Goal: Check status: Check status

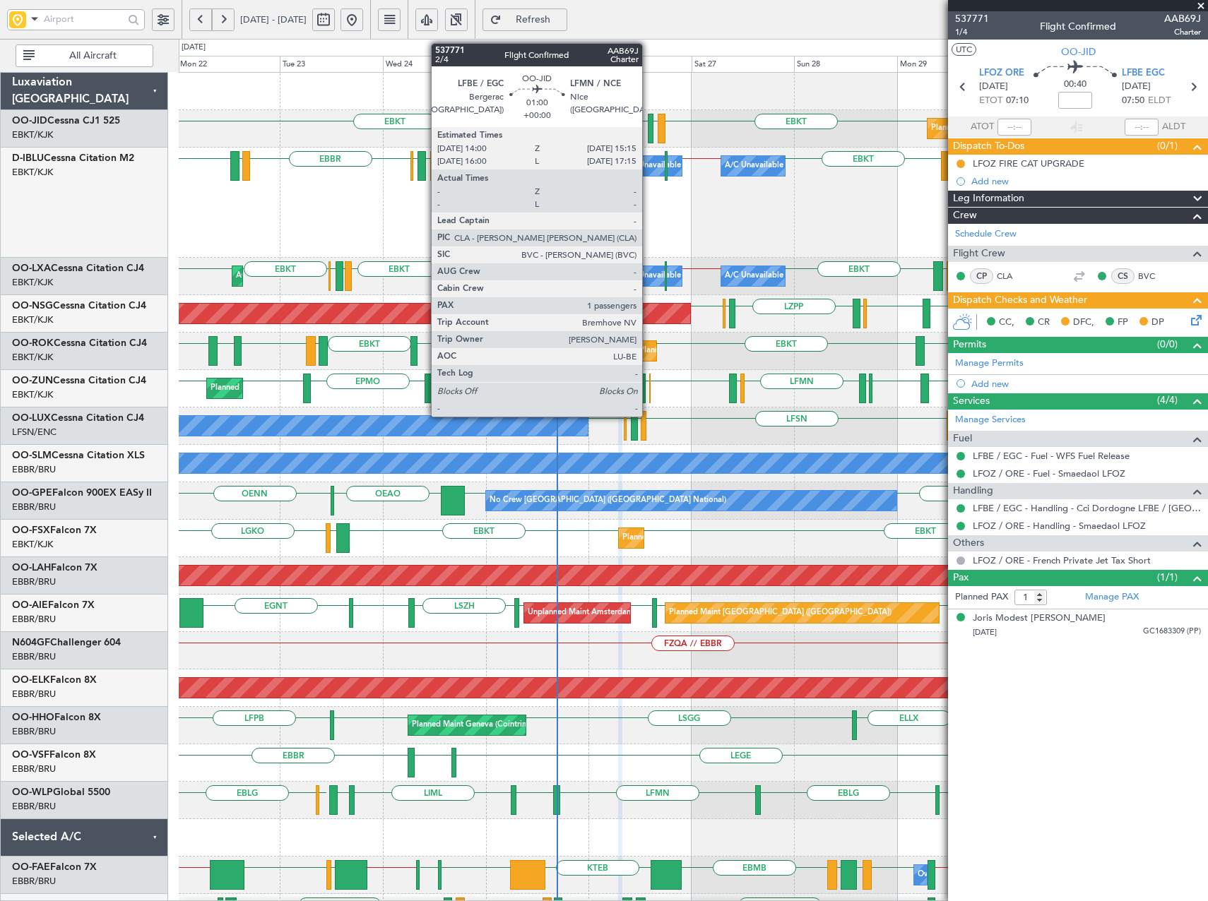
click at [648, 126] on div at bounding box center [651, 129] width 6 height 30
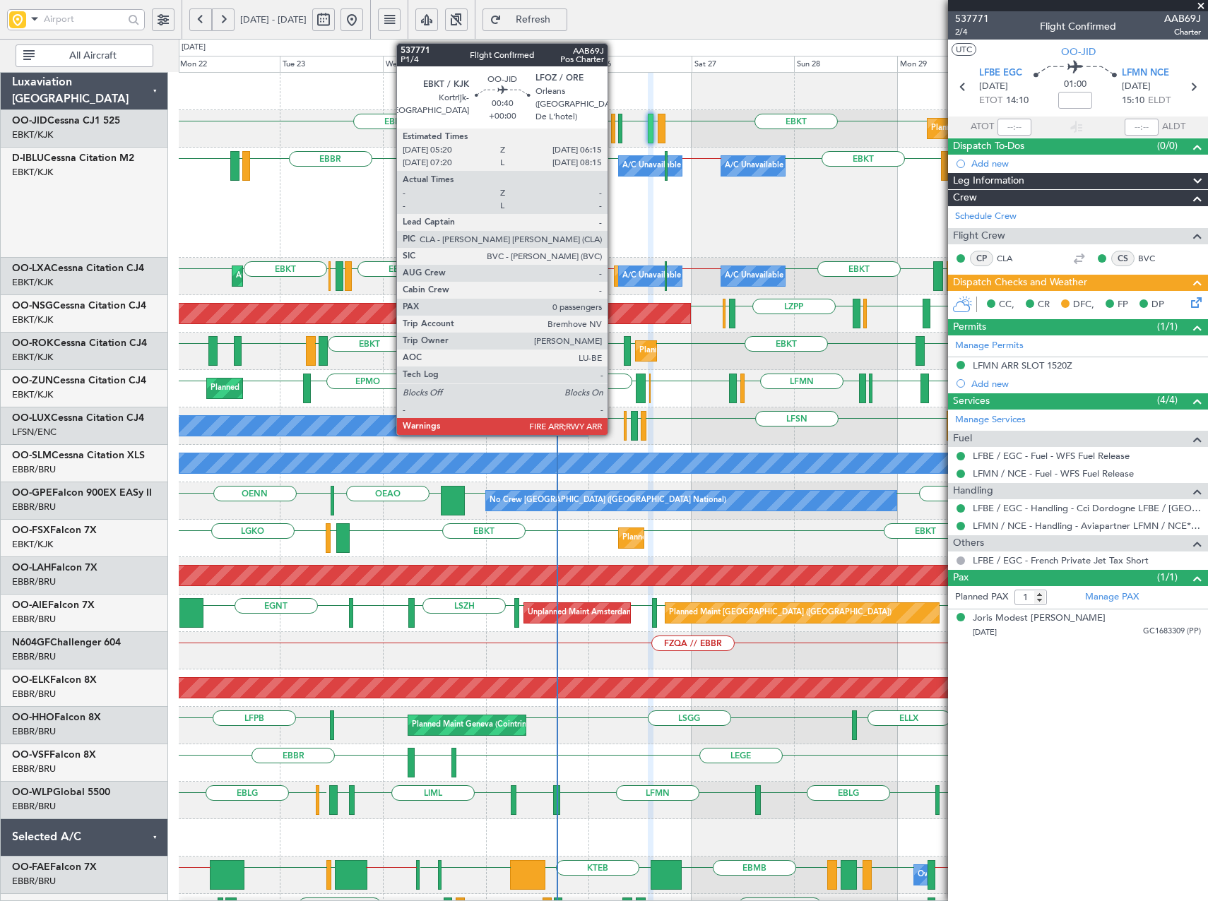
click at [614, 126] on div at bounding box center [613, 129] width 4 height 30
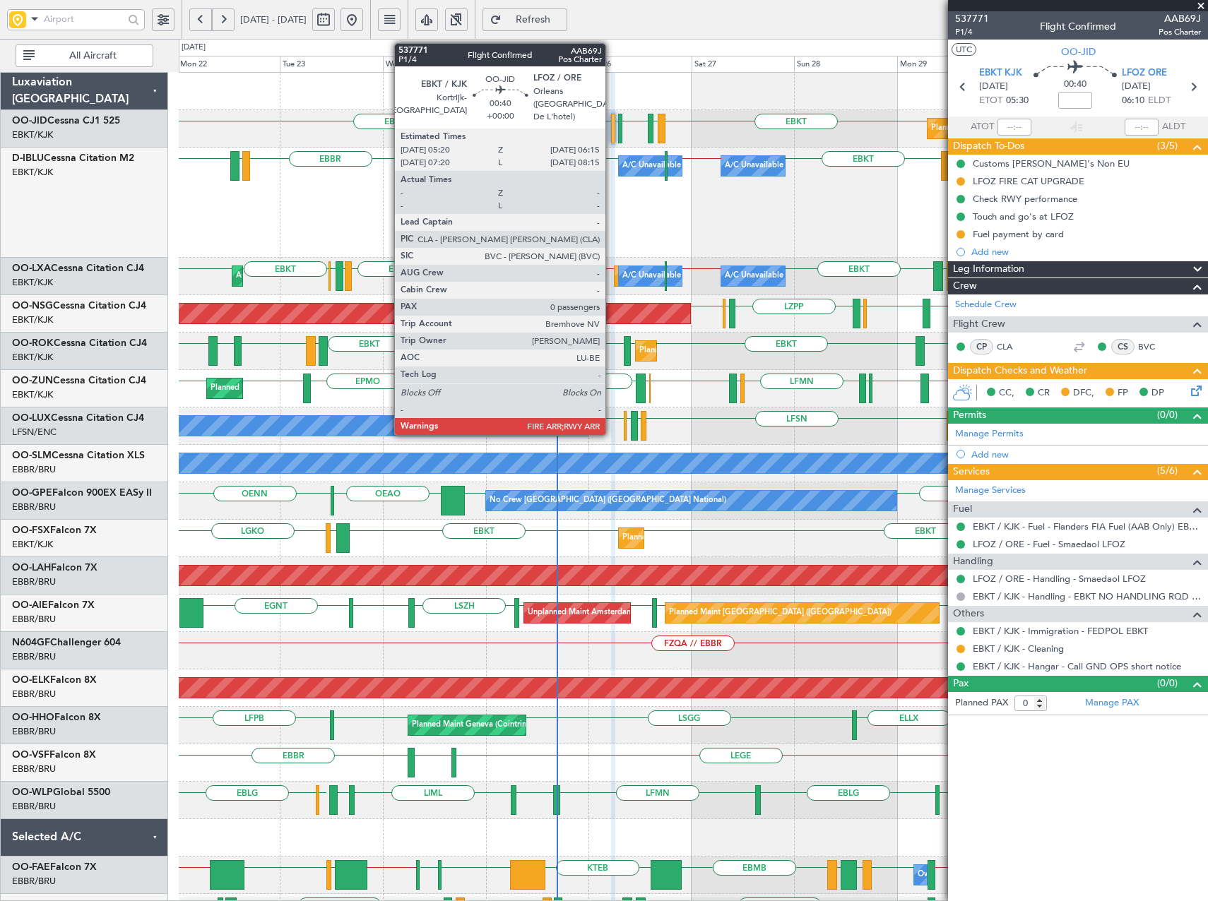
click at [612, 134] on div at bounding box center [613, 129] width 4 height 30
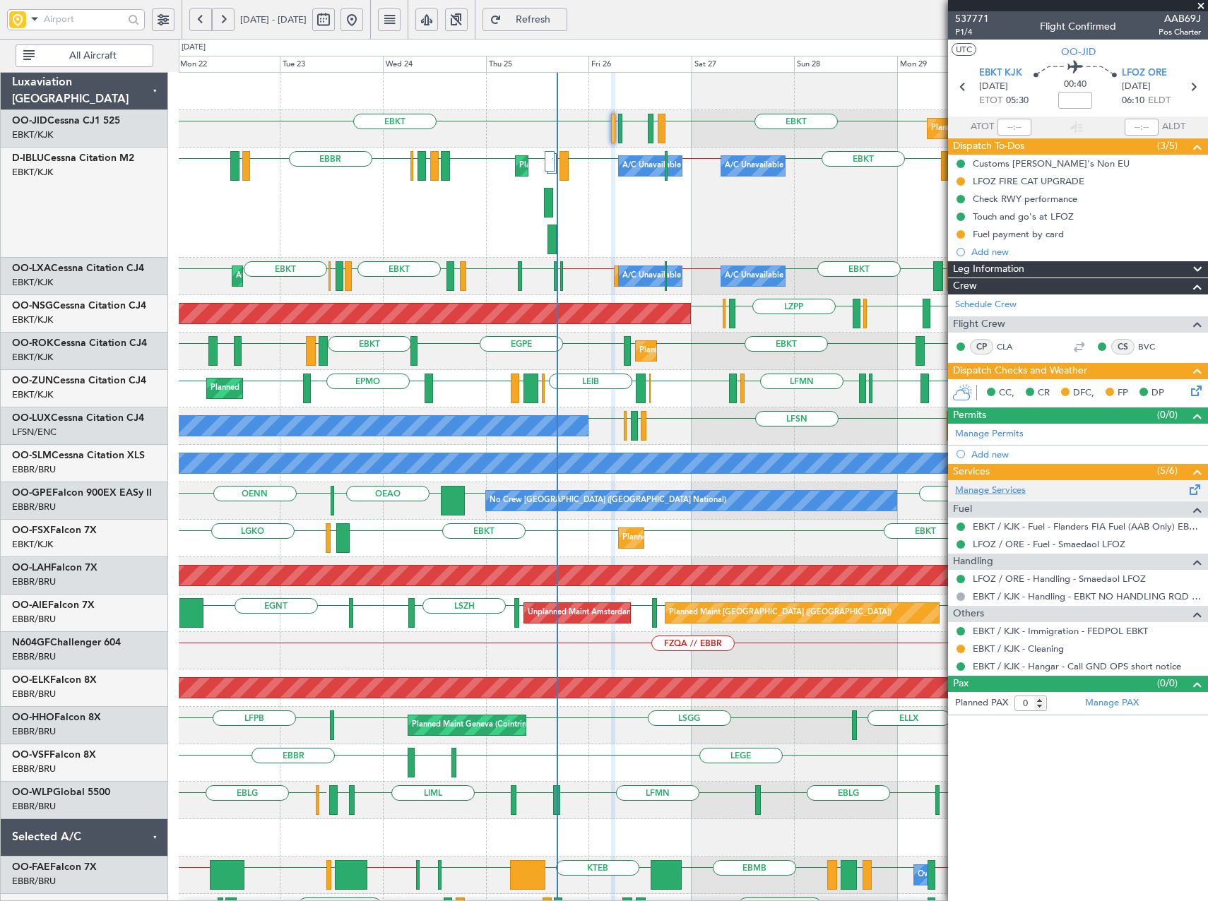
click at [994, 489] on link "Manage Services" at bounding box center [990, 491] width 71 height 14
click at [562, 16] on span "Refresh" at bounding box center [533, 20] width 58 height 10
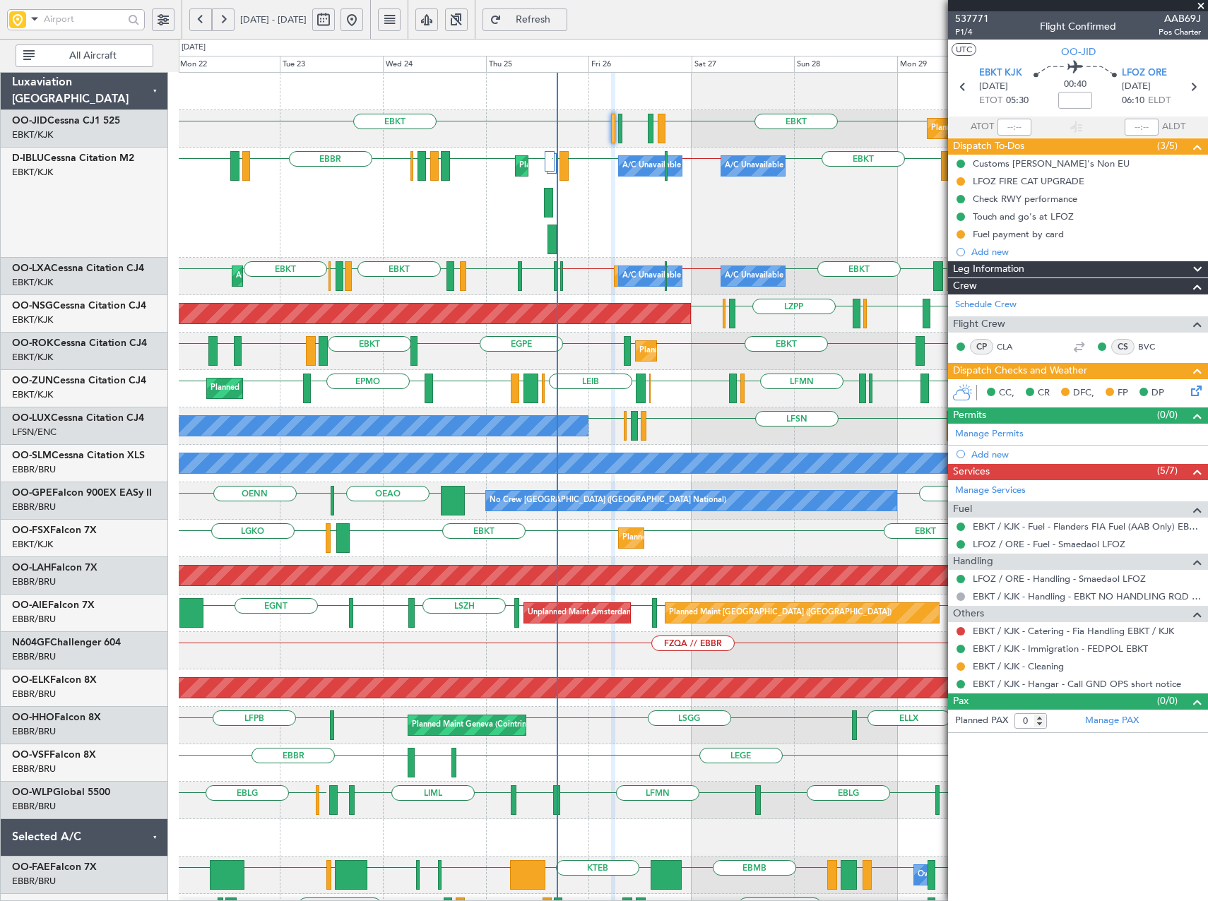
click at [456, 401] on div "EBKT EBKT EBKT LFMN LFBE LFOZ Planned Maint [GEOGRAPHIC_DATA]-[GEOGRAPHIC_DATA]…" at bounding box center [693, 614] width 1028 height 1083
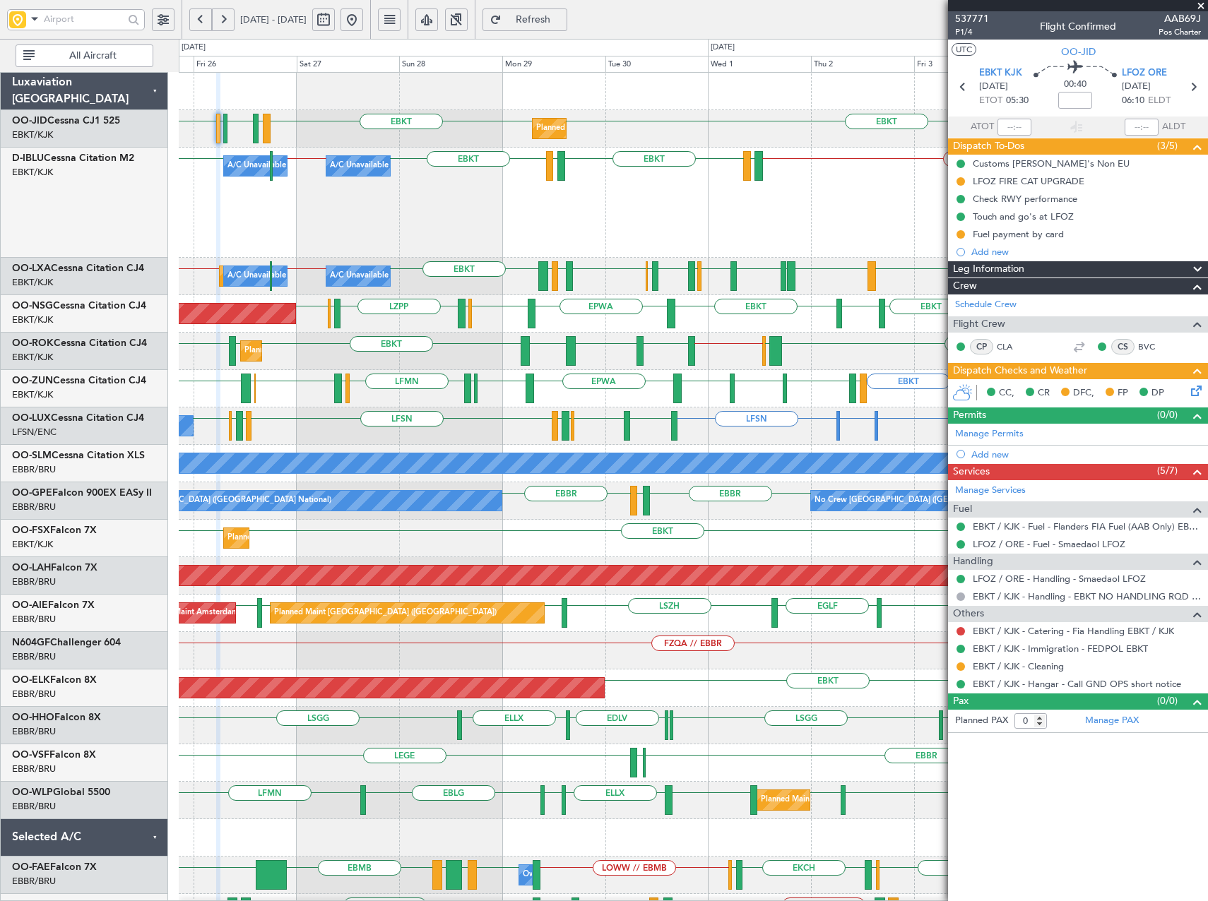
click at [407, 280] on div "Planned Maint Kortrijk-[GEOGRAPHIC_DATA] EBKT EBKT EBKT LFMN LFBE LFOZ A/C Unav…" at bounding box center [693, 577] width 1028 height 1008
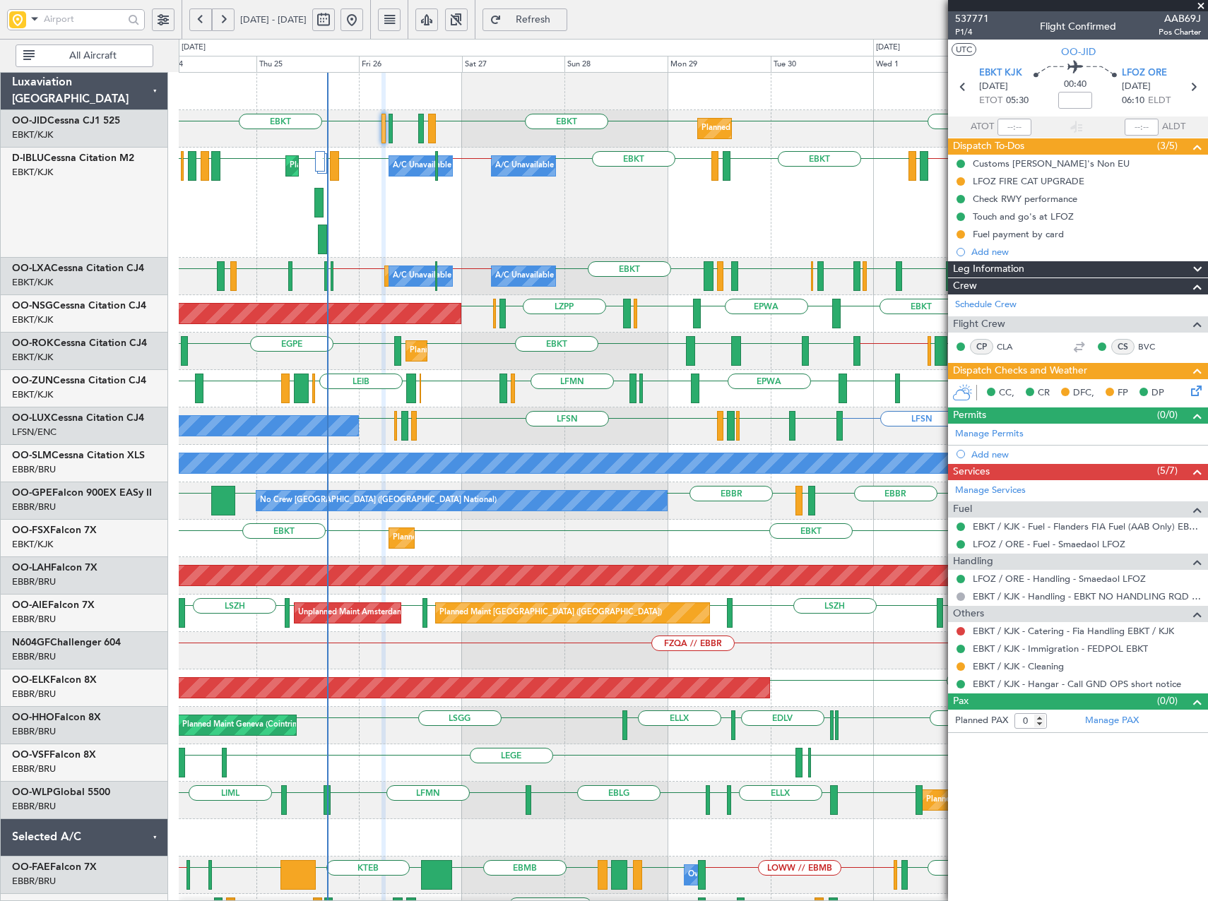
click at [633, 411] on div "Planned Maint Kortrijk-[GEOGRAPHIC_DATA] EBKT EBKT EBKT LFMN LFBE LFOZ A/C Unav…" at bounding box center [693, 614] width 1028 height 1083
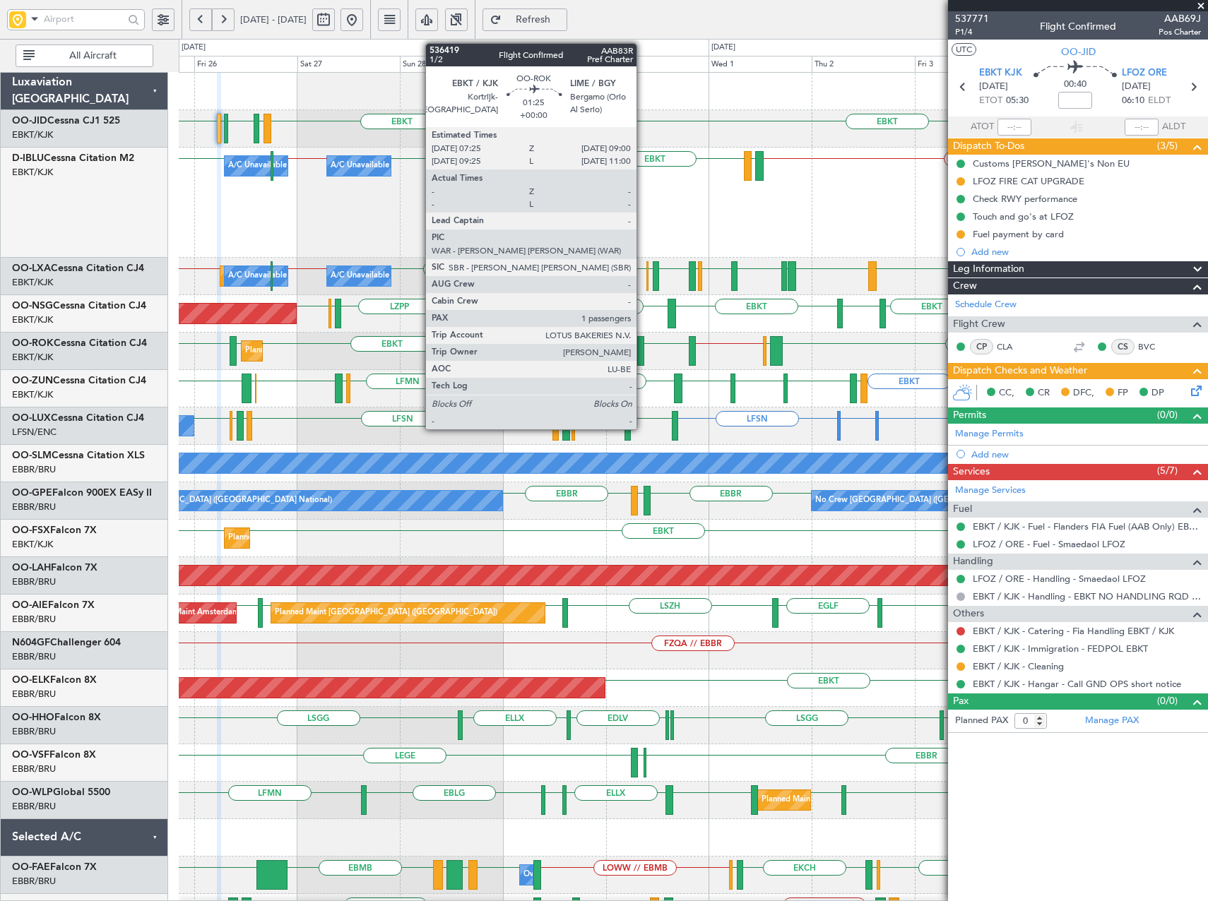
click at [643, 351] on div at bounding box center [640, 351] width 7 height 30
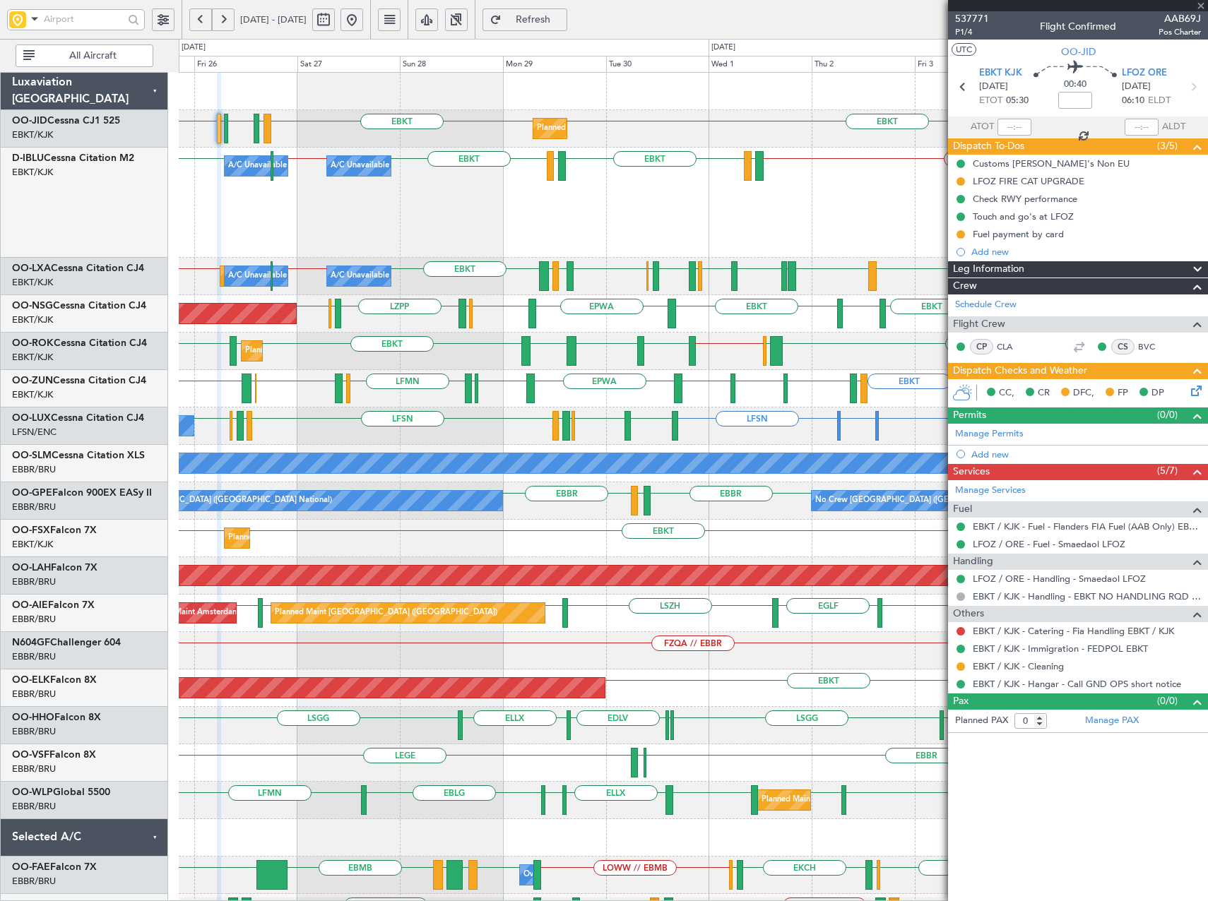
type input "1"
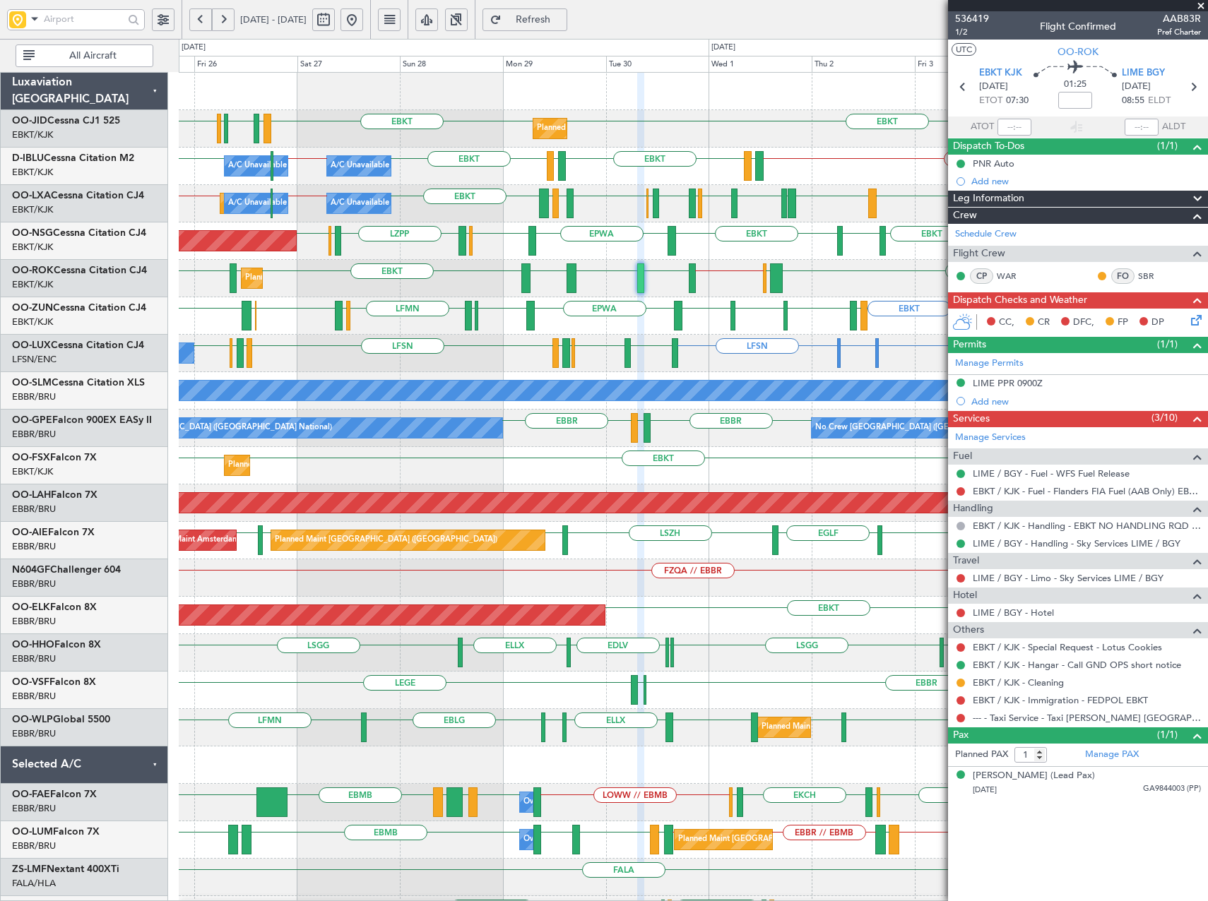
click at [482, 8] on button "Refresh" at bounding box center [524, 19] width 85 height 23
